Goal: Communication & Community: Participate in discussion

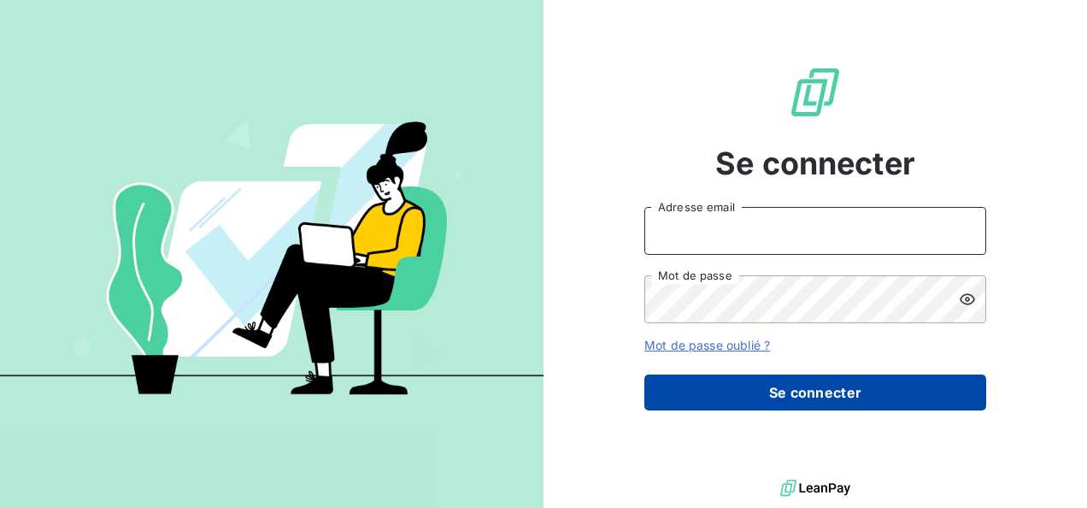
type input "elodie.blanchon@maisonbonifassi.com"
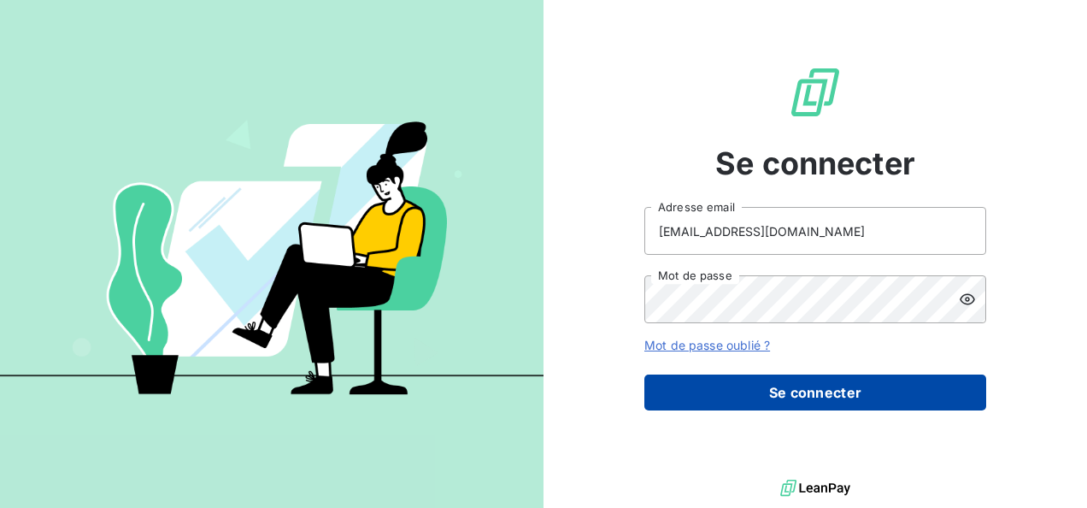
click at [827, 388] on button "Se connecter" at bounding box center [816, 392] width 342 height 36
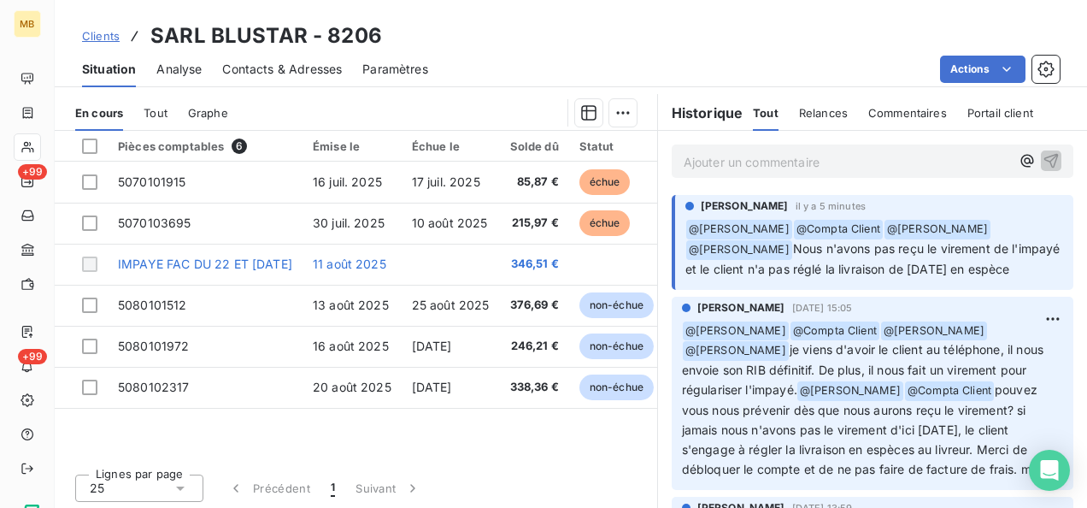
scroll to position [407, 0]
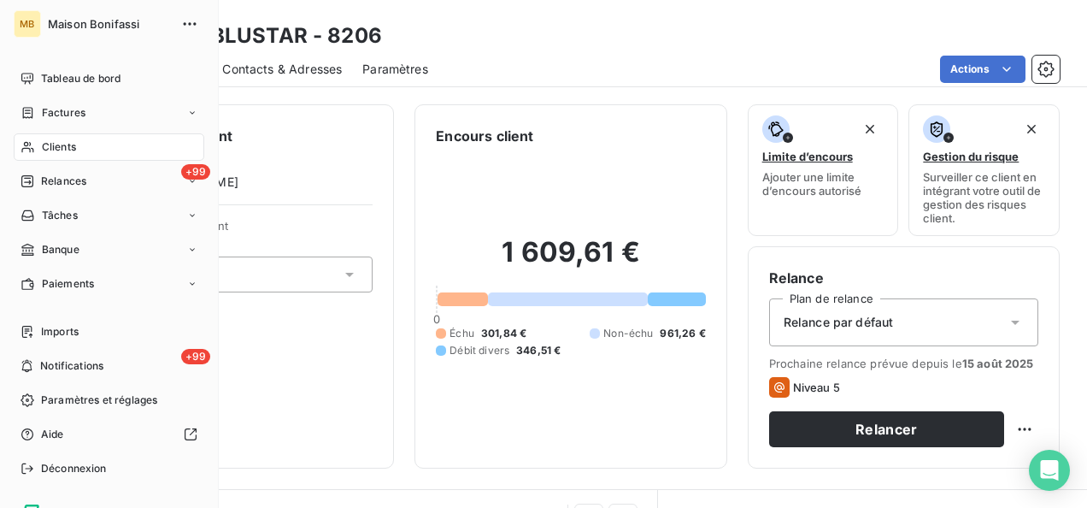
click at [68, 150] on span "Clients" at bounding box center [59, 146] width 34 height 15
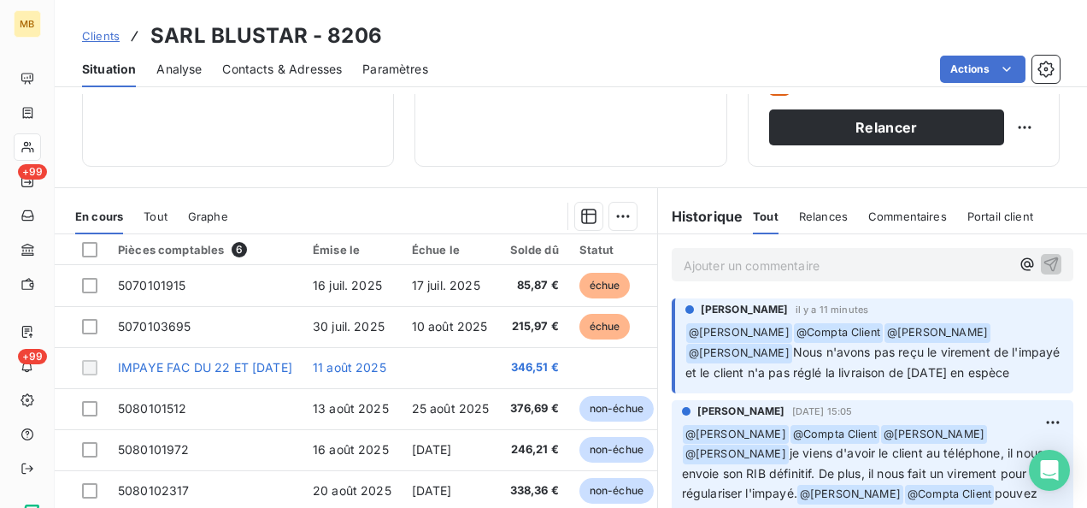
scroll to position [334, 0]
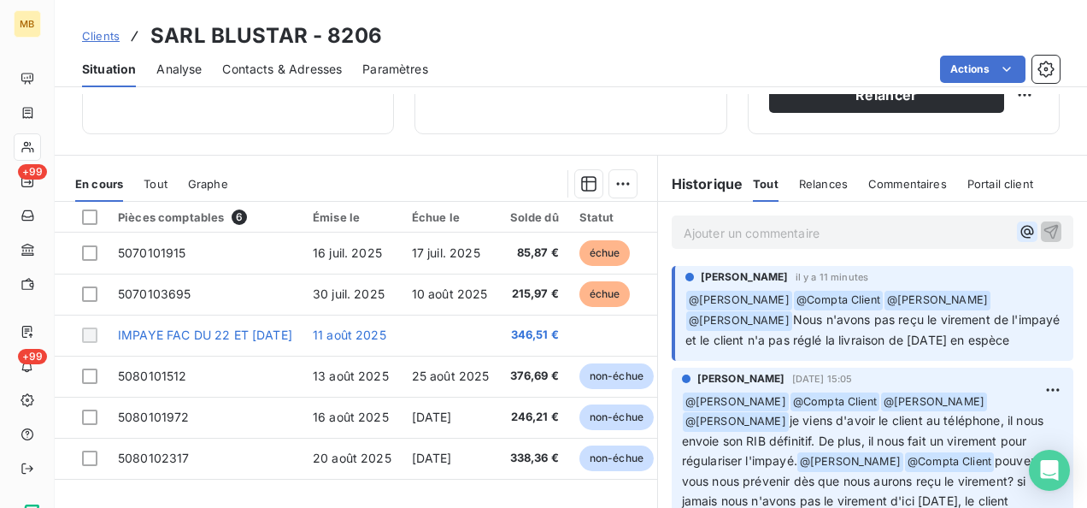
click at [1019, 229] on icon "button" at bounding box center [1027, 231] width 17 height 17
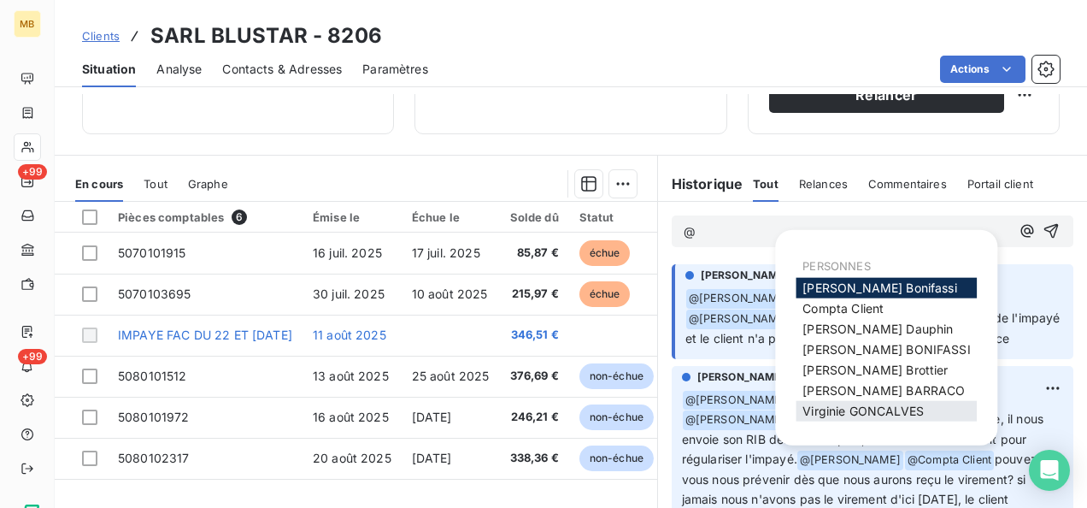
click at [828, 405] on span "[PERSON_NAME]" at bounding box center [863, 411] width 121 height 15
click at [1021, 227] on icon "button" at bounding box center [1027, 231] width 13 height 13
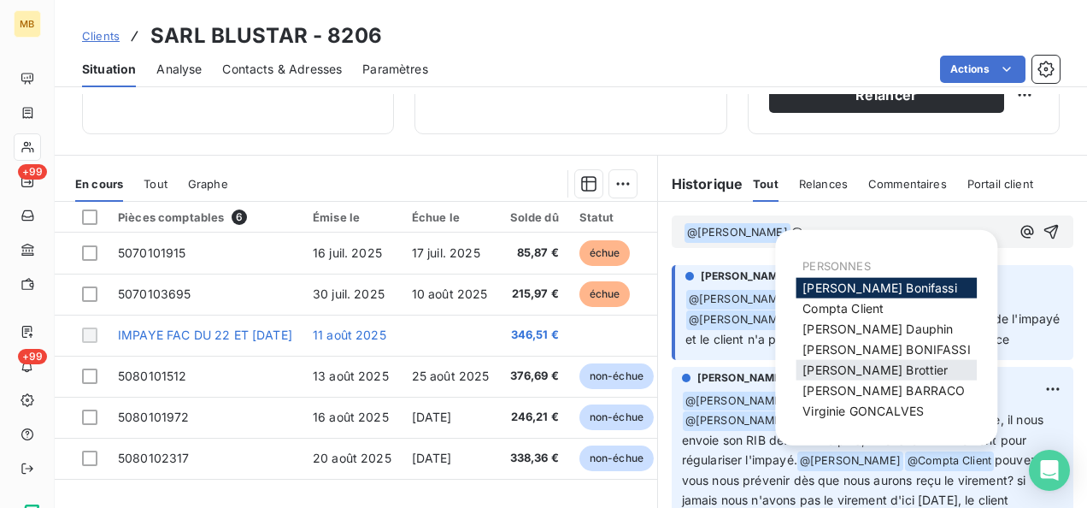
click at [822, 371] on span "[PERSON_NAME]" at bounding box center [875, 369] width 145 height 15
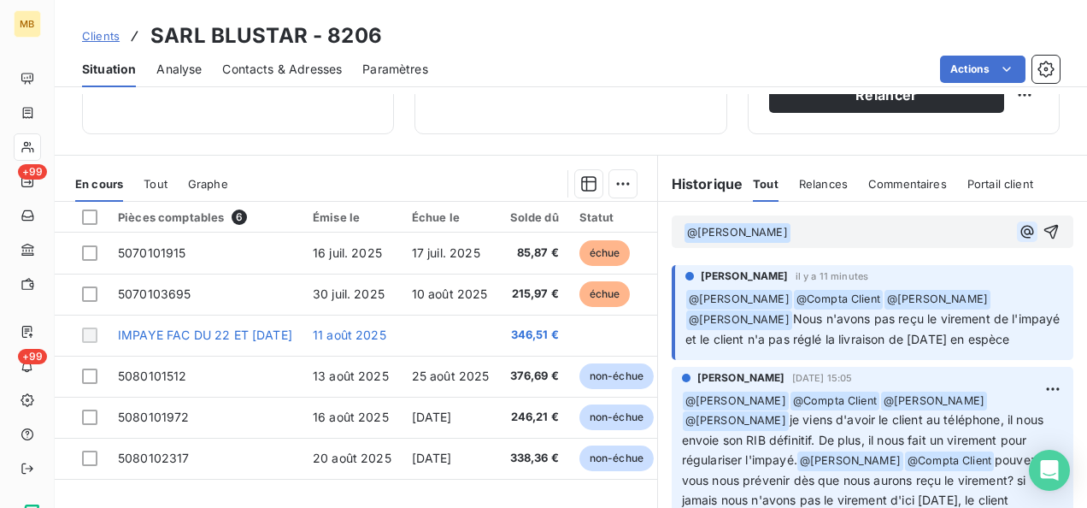
click at [1019, 227] on icon "button" at bounding box center [1027, 231] width 17 height 17
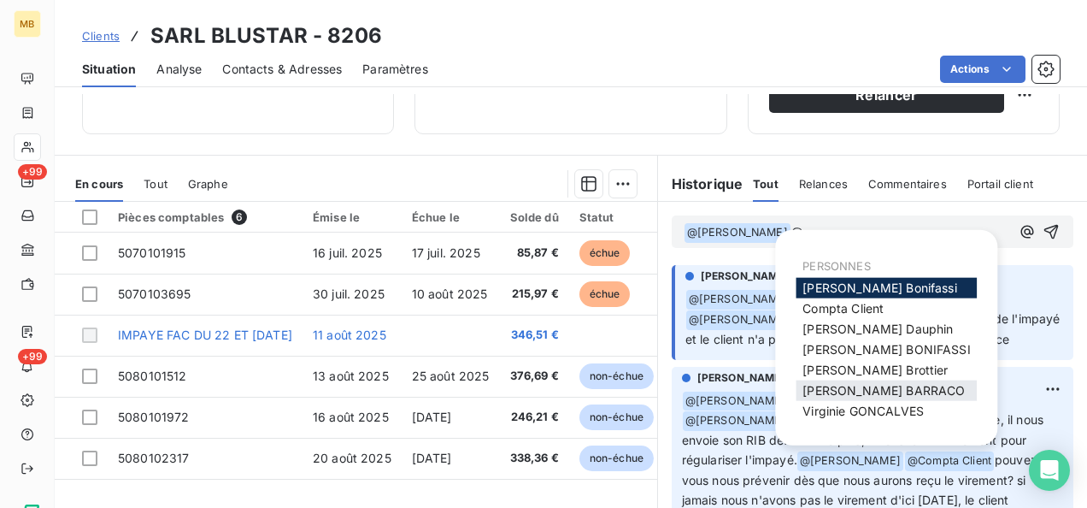
click at [870, 388] on span "[PERSON_NAME]" at bounding box center [884, 390] width 162 height 15
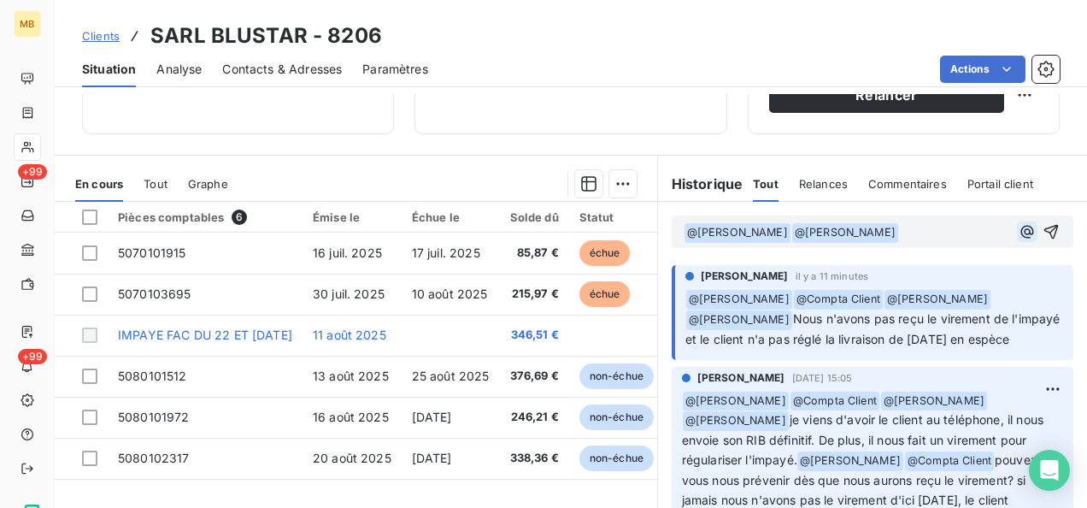
click at [1021, 225] on icon "button" at bounding box center [1027, 231] width 13 height 13
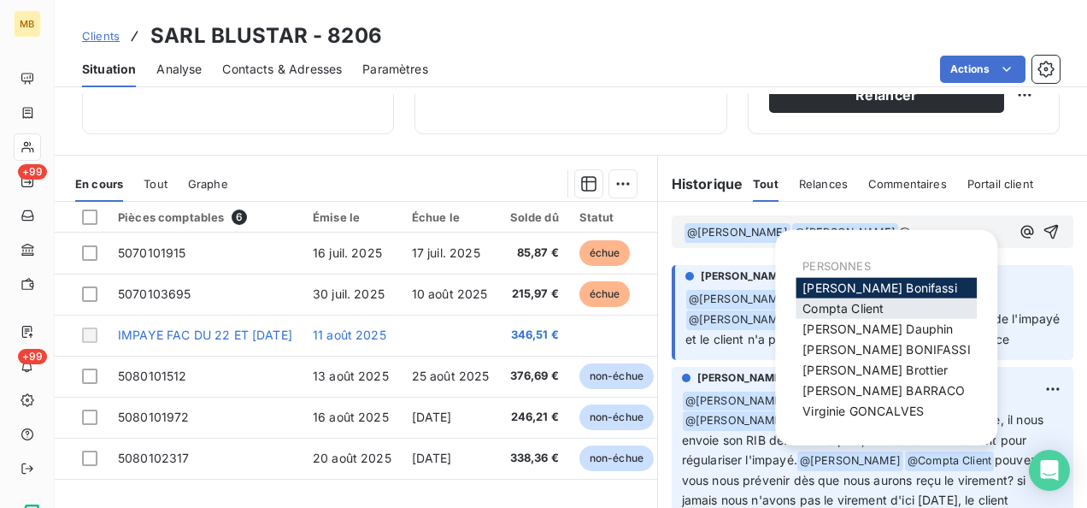
click at [817, 306] on span "Compta Client" at bounding box center [843, 308] width 81 height 15
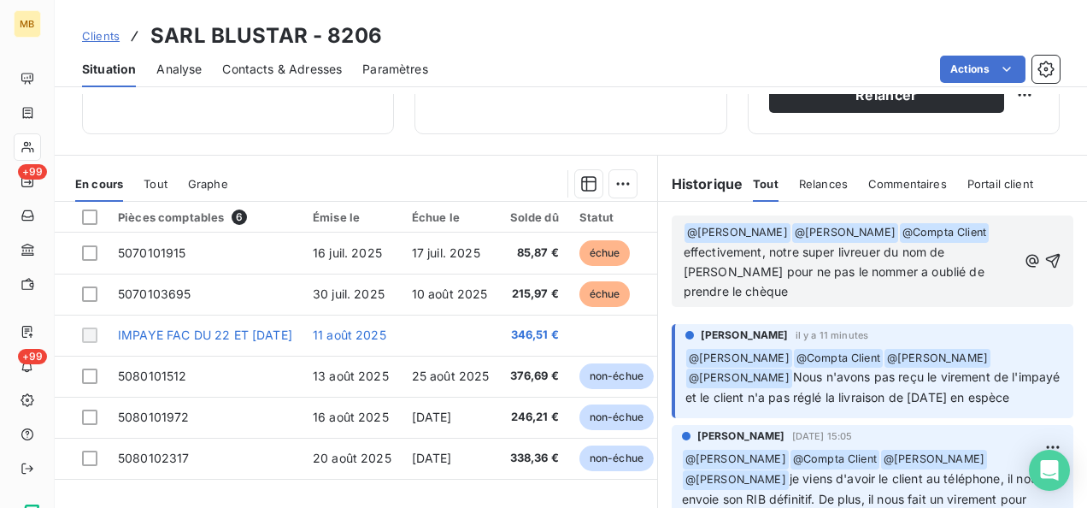
click at [946, 249] on span "effectivement, notre super livreuer du nom de [PERSON_NAME] pour ne pas le nomm…" at bounding box center [836, 272] width 304 height 54
click at [957, 253] on span "effectivement, notre super livreuer du nom de [PERSON_NAME] pour ne pas le nomm…" at bounding box center [836, 272] width 304 height 54
click at [964, 250] on span "effectivement, notre super livreuer du nom de [PERSON_NAME] pour ne pas le nomm…" at bounding box center [836, 272] width 304 height 54
click at [814, 284] on p "﻿ @ [PERSON_NAME] ﻿ ﻿ @ [PERSON_NAME] ﻿ ﻿ @ Compta Client ﻿ effectivement, notr…" at bounding box center [850, 262] width 333 height 80
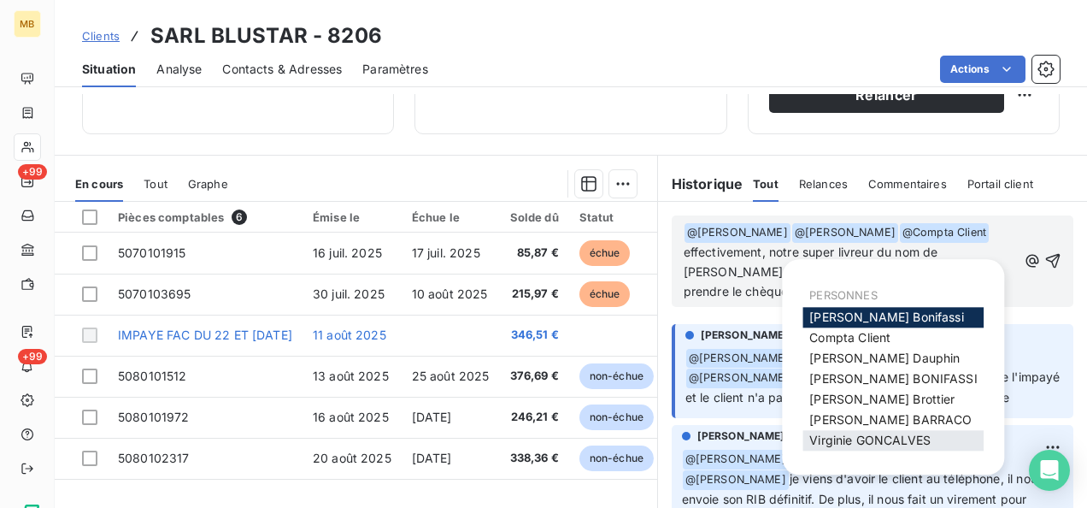
click at [851, 431] on div "[PERSON_NAME]" at bounding box center [893, 440] width 181 height 21
click at [851, 436] on span "[PERSON_NAME]" at bounding box center [870, 440] width 121 height 15
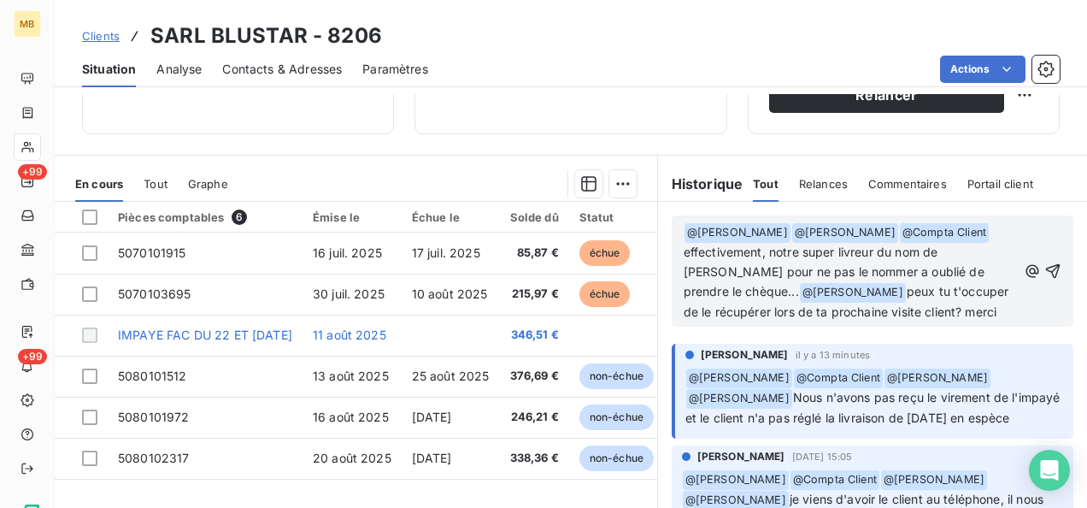
click at [791, 291] on span "effectivement, notre super livreur du nom de [PERSON_NAME] pour ne pas le nomme…" at bounding box center [836, 272] width 304 height 54
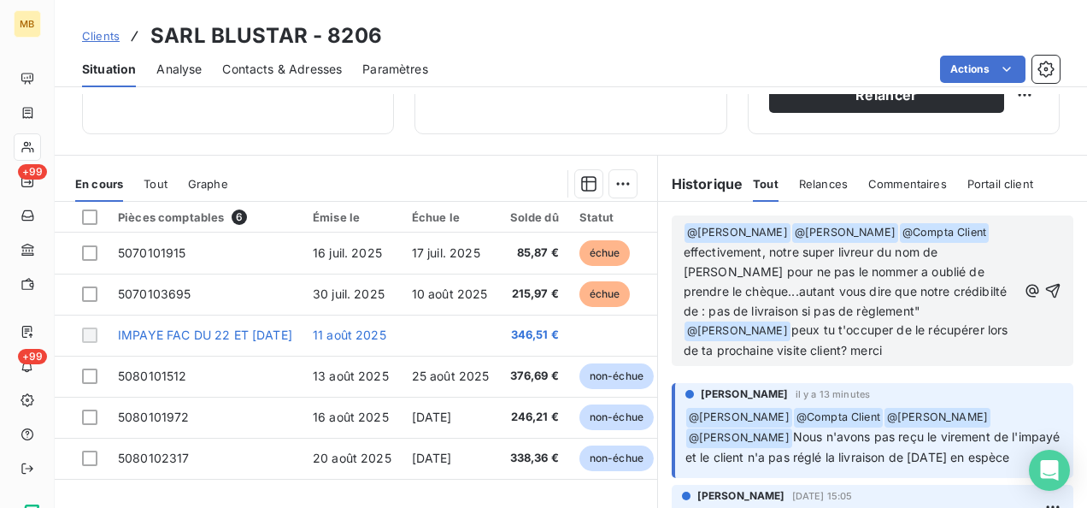
click at [684, 308] on span "effectivement, notre super livreur du nom de [PERSON_NAME] pour ne pas le nomme…" at bounding box center [847, 282] width 327 height 74
click at [792, 287] on span "effectivement, notre super livreur du nom de [PERSON_NAME] pour ne pas le nomme…" at bounding box center [847, 282] width 327 height 74
click at [988, 307] on p "﻿ @ [PERSON_NAME] ﻿ ﻿ @ [PERSON_NAME] ﻿ ﻿ @ Compta Client ﻿ effectivement, notr…" at bounding box center [850, 291] width 333 height 138
click at [797, 286] on span "effectivement, notre super livreur du nom de [PERSON_NAME] pour ne pas le nomme…" at bounding box center [850, 291] width 333 height 93
click at [706, 304] on span "effectivement, notre super livreur du nom de [PERSON_NAME] pour ne pas le nomme…" at bounding box center [847, 291] width 327 height 93
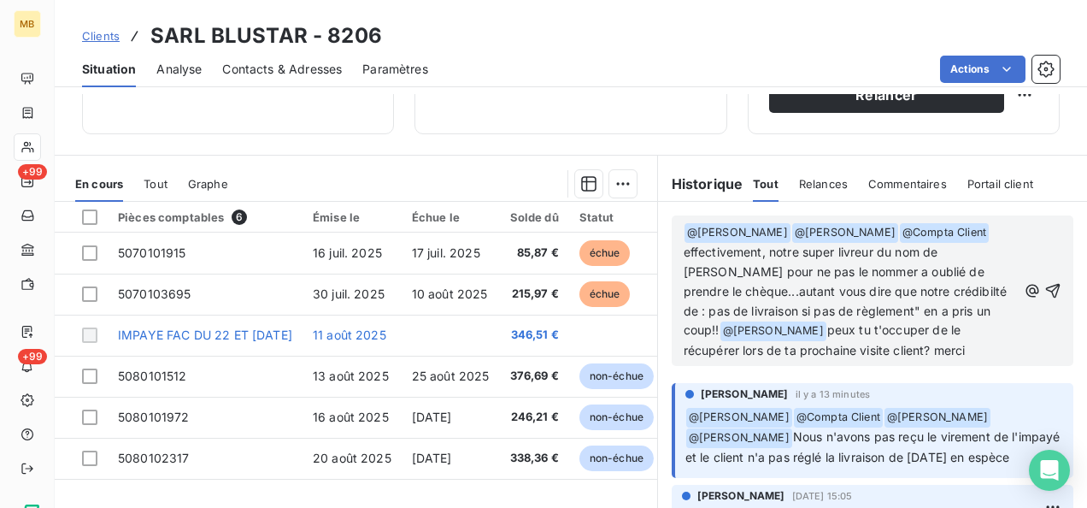
click at [757, 309] on span "effectivement, notre super livreur du nom de [PERSON_NAME] pour ne pas le nomme…" at bounding box center [847, 291] width 327 height 93
click at [1046, 295] on icon "button" at bounding box center [1053, 291] width 15 height 15
